Goal: Task Accomplishment & Management: Use online tool/utility

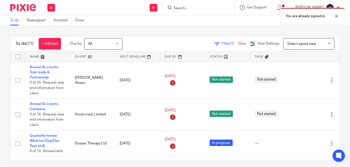
click at [162, 44] on div "Filter (1) Clear View Settings View Settings (1) Filters Clear Save Manage save…" at bounding box center [235, 44] width 208 height 12
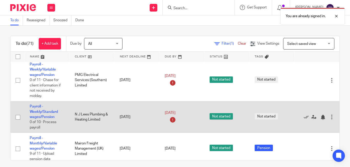
click at [35, 101] on td "Payroll - Weekly/Standard wages/Pension 0 of 10 · Process payroll" at bounding box center [47, 117] width 45 height 32
click at [49, 105] on link "Payroll - Weekly/Standard wages/Pension" at bounding box center [44, 112] width 28 height 14
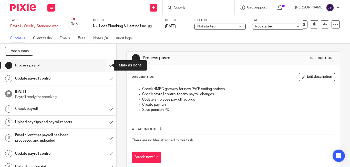
click at [107, 65] on input "submit" at bounding box center [58, 65] width 116 height 13
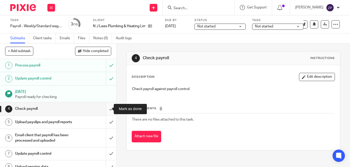
click at [108, 107] on input "submit" at bounding box center [58, 108] width 116 height 13
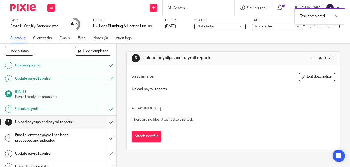
click at [106, 125] on input "submit" at bounding box center [58, 122] width 116 height 13
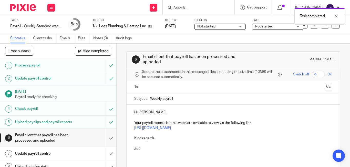
click at [176, 90] on ul at bounding box center [233, 87] width 182 height 8
click at [172, 88] on input "text" at bounding box center [233, 87] width 179 height 6
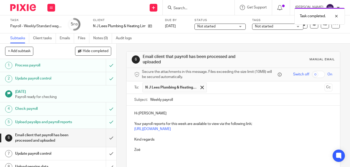
click at [166, 113] on p "Hi Neal" at bounding box center [233, 113] width 198 height 5
click at [164, 140] on p "Kind regards" at bounding box center [233, 139] width 198 height 5
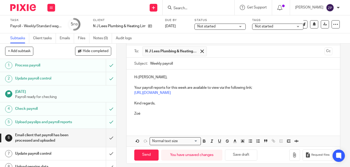
scroll to position [40, 0]
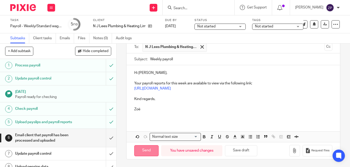
click at [150, 150] on input "Send" at bounding box center [146, 150] width 24 height 11
type input "Sent"
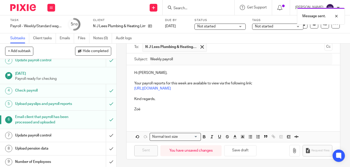
scroll to position [38, 0]
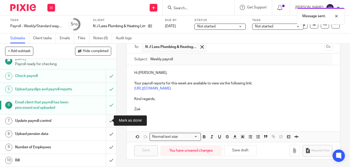
click at [106, 119] on input "submit" at bounding box center [58, 120] width 116 height 13
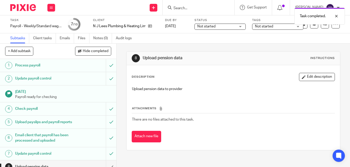
click at [274, 27] on span "Not started" at bounding box center [274, 26] width 38 height 5
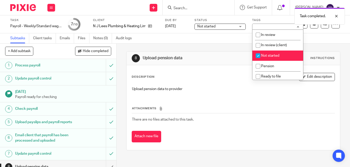
click at [266, 58] on li "Not started" at bounding box center [277, 55] width 51 height 11
checkbox input "false"
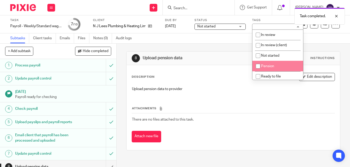
click at [268, 66] on span "Pension" at bounding box center [267, 66] width 13 height 4
checkbox input "true"
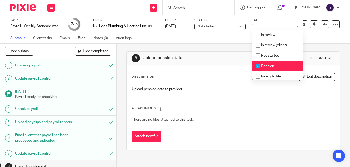
scroll to position [38, 0]
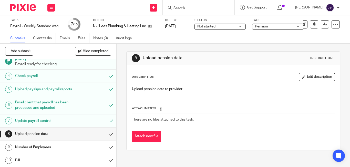
click at [36, 146] on h1 "Number of Employees" at bounding box center [43, 147] width 57 height 8
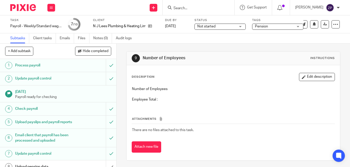
click at [304, 74] on button "Edit description" at bounding box center [317, 77] width 36 height 8
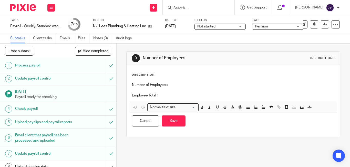
click at [176, 96] on p "Employee Total :" at bounding box center [233, 95] width 203 height 5
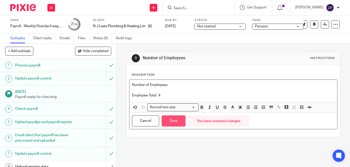
click at [174, 117] on button "Save" at bounding box center [174, 120] width 24 height 11
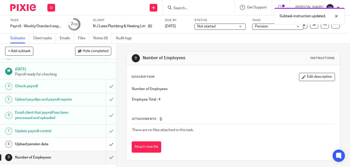
scroll to position [38, 0]
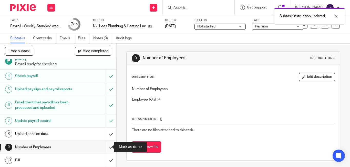
click at [104, 148] on input "submit" at bounding box center [58, 147] width 116 height 13
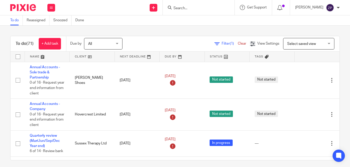
click at [151, 39] on div "Filter (1) Clear View Settings View Settings (1) Filters Clear Save Manage save…" at bounding box center [235, 44] width 208 height 12
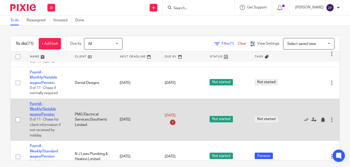
click at [47, 102] on link "Payroll - Weekly/Variable wages/Pension" at bounding box center [43, 109] width 26 height 14
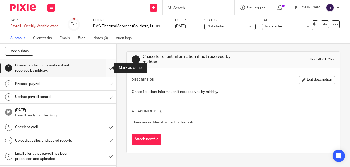
click at [108, 69] on input "submit" at bounding box center [58, 68] width 116 height 18
